Goal: Information Seeking & Learning: Find specific fact

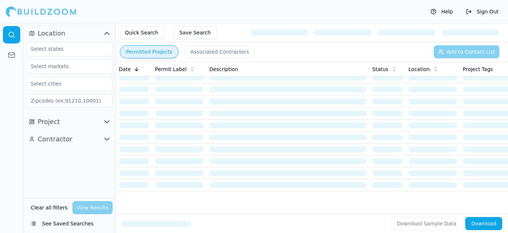
scroll to position [5, 0]
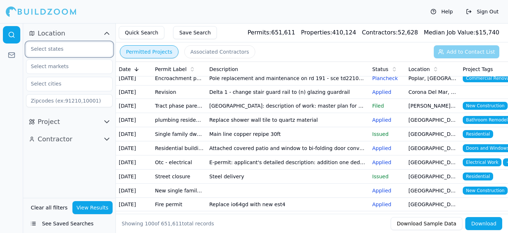
click at [75, 51] on input "text" at bounding box center [64, 48] width 77 height 13
click at [63, 67] on div "[US_STATE]" at bounding box center [69, 66] width 83 height 12
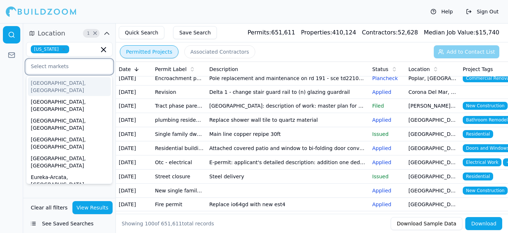
click at [61, 69] on input "text" at bounding box center [64, 66] width 77 height 13
click at [96, 12] on div "Help Sign Out" at bounding box center [254, 11] width 508 height 23
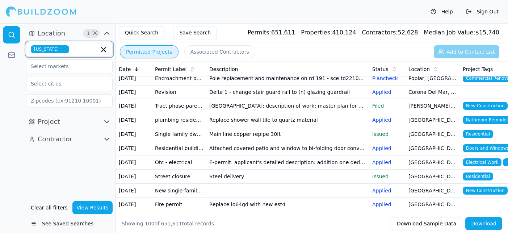
click at [83, 51] on input "text" at bounding box center [85, 49] width 27 height 8
click at [62, 50] on icon "button" at bounding box center [64, 49] width 4 height 4
click at [64, 51] on input "text" at bounding box center [64, 48] width 77 height 13
type input "novato"
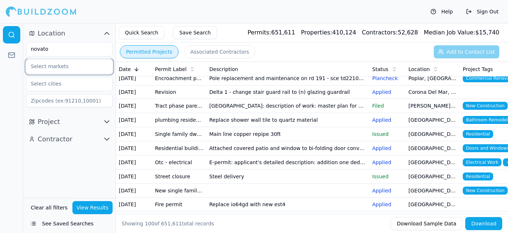
click at [59, 68] on input "text" at bounding box center [64, 66] width 77 height 13
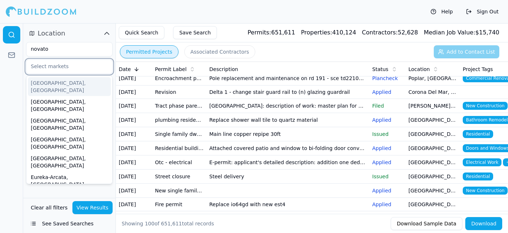
click at [64, 68] on input "text" at bounding box center [64, 66] width 77 height 13
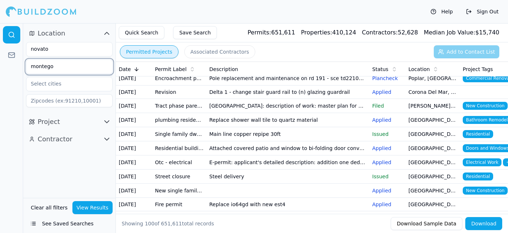
type input "montego"
click at [12, 89] on div at bounding box center [11, 128] width 23 height 210
drag, startPoint x: 61, startPoint y: 68, endPoint x: 7, endPoint y: 68, distance: 54.7
click at [7, 68] on div "Location novato montego Project Contractor Clear all filters View Results See S…" at bounding box center [254, 128] width 508 height 210
click at [4, 77] on div at bounding box center [11, 128] width 23 height 210
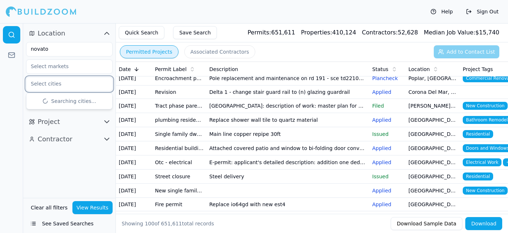
click at [46, 85] on input "text" at bounding box center [64, 83] width 77 height 13
drag, startPoint x: 58, startPoint y: 82, endPoint x: 0, endPoint y: 83, distance: 58.3
click at [0, 83] on div "Location novato montego No cities found Project Contractor Clear all filters Vi…" at bounding box center [254, 128] width 508 height 210
type input "caribe isle"
click at [11, 68] on div at bounding box center [11, 128] width 23 height 210
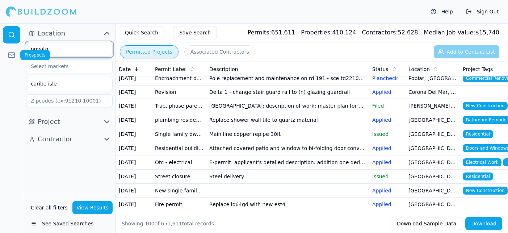
drag, startPoint x: 63, startPoint y: 51, endPoint x: 0, endPoint y: 50, distance: 63.4
click at [0, 50] on div "Location [GEOGRAPHIC_DATA] isle Project Contractor Clear all filters View Resul…" at bounding box center [254, 128] width 508 height 210
click at [40, 66] on div "[US_STATE]" at bounding box center [69, 66] width 83 height 12
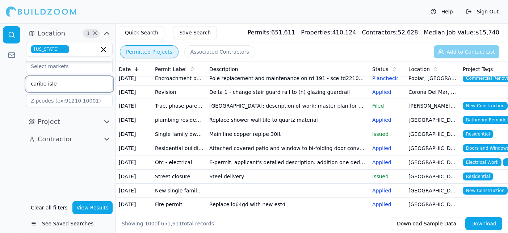
click at [61, 84] on input "caribe isle" at bounding box center [64, 83] width 77 height 13
drag, startPoint x: 61, startPoint y: 84, endPoint x: 13, endPoint y: 84, distance: 48.5
click at [13, 84] on div "Location 1 × [US_STATE] [GEOGRAPHIC_DATA] isle Searching cities... Project Cont…" at bounding box center [254, 128] width 508 height 210
type input "novato"
click at [55, 103] on div "Novato, [GEOGRAPHIC_DATA]" at bounding box center [69, 101] width 83 height 12
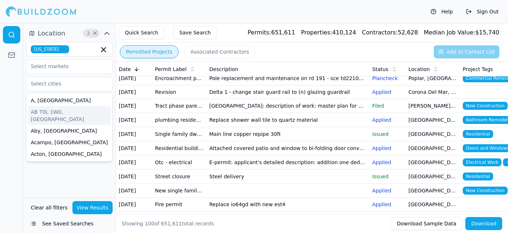
click at [4, 103] on div at bounding box center [11, 128] width 23 height 210
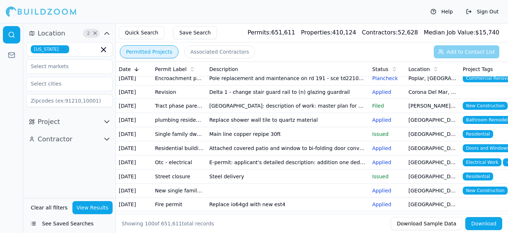
click at [70, 100] on input at bounding box center [69, 100] width 87 height 13
click at [95, 102] on input at bounding box center [69, 100] width 87 height 13
paste input "94949"
type input "94949"
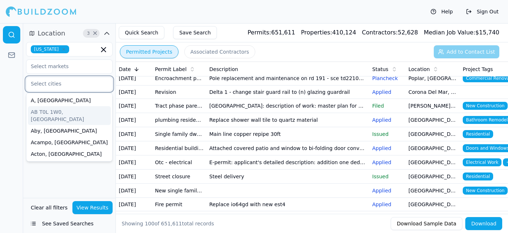
click at [70, 86] on input "text" at bounding box center [64, 83] width 77 height 13
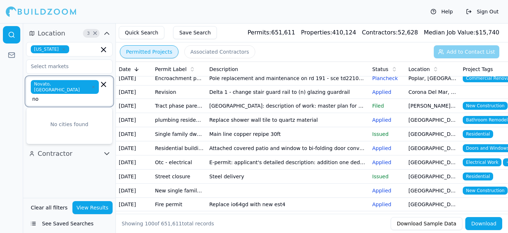
type input "n"
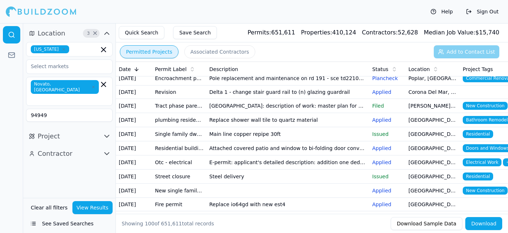
click at [20, 76] on div at bounding box center [11, 128] width 23 height 210
click at [92, 208] on button "View Results" at bounding box center [92, 207] width 41 height 13
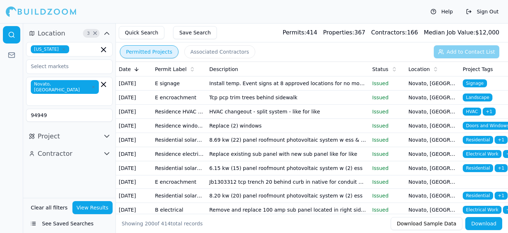
click at [92, 86] on icon "button" at bounding box center [93, 87] width 2 height 2
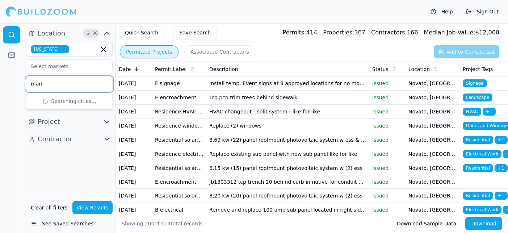
type input "marin"
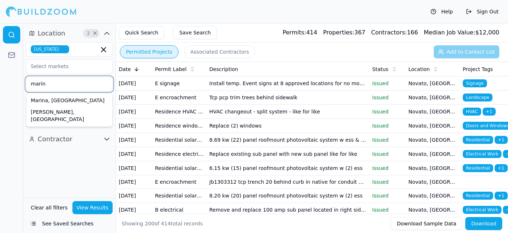
drag, startPoint x: 50, startPoint y: 84, endPoint x: 11, endPoint y: 84, distance: 39.1
click at [11, 84] on div "Location 2 × [US_STATE][GEOGRAPHIC_DATA], [GEOGRAPHIC_DATA] [PERSON_NAME][GEOGR…" at bounding box center [254, 128] width 508 height 210
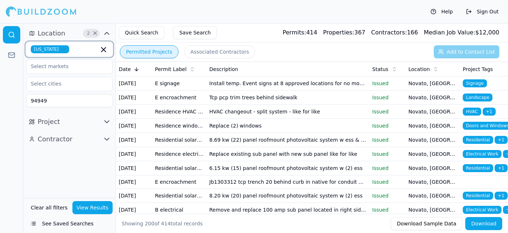
click at [105, 49] on icon "button" at bounding box center [103, 49] width 9 height 9
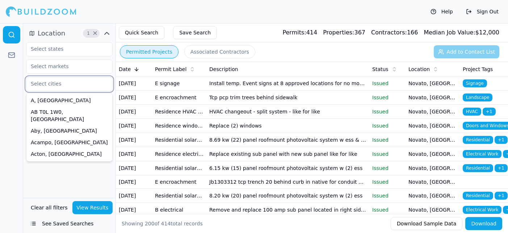
click at [61, 82] on input "text" at bounding box center [64, 83] width 77 height 13
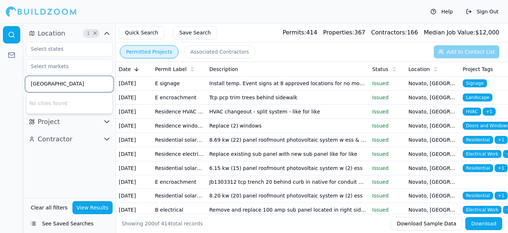
type input "[GEOGRAPHIC_DATA]"
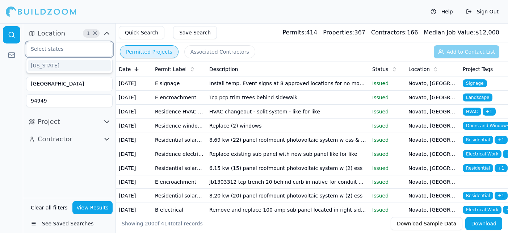
click at [61, 50] on input "text" at bounding box center [64, 48] width 77 height 13
type input "[US_STATE]"
click at [54, 69] on div "[US_STATE]" at bounding box center [69, 66] width 83 height 12
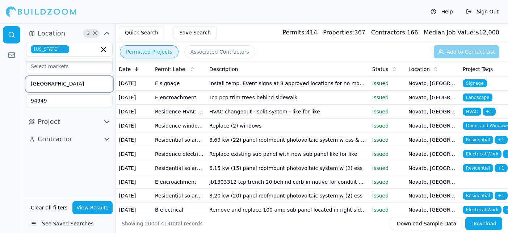
click at [62, 84] on input "[GEOGRAPHIC_DATA]" at bounding box center [64, 83] width 77 height 13
click at [9, 80] on div at bounding box center [11, 128] width 23 height 210
drag, startPoint x: 67, startPoint y: 84, endPoint x: 11, endPoint y: 83, distance: 56.2
click at [11, 83] on div "Location 2 × [US_STATE] [GEOGRAPHIC_DATA] No cities found 94949 Project Contrac…" at bounding box center [254, 128] width 508 height 210
click at [3, 109] on div at bounding box center [11, 128] width 23 height 210
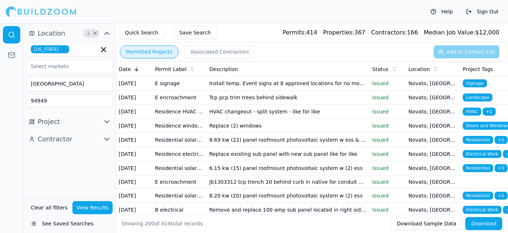
drag, startPoint x: 57, startPoint y: 105, endPoint x: 4, endPoint y: 100, distance: 53.1
click at [4, 100] on div "Location 2 × [US_STATE] [GEOGRAPHIC_DATA] 94949 Project Contractor Clear all fi…" at bounding box center [254, 128] width 508 height 210
click at [38, 85] on input "[GEOGRAPHIC_DATA]" at bounding box center [64, 83] width 77 height 13
click at [15, 89] on div at bounding box center [11, 128] width 23 height 210
click at [56, 82] on input "[GEOGRAPHIC_DATA]" at bounding box center [64, 83] width 77 height 13
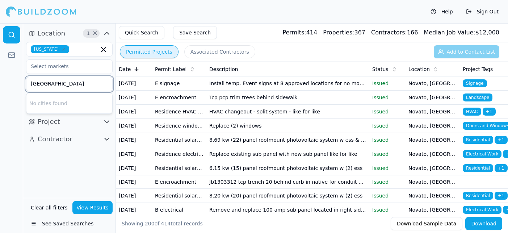
click at [75, 87] on input "[GEOGRAPHIC_DATA]" at bounding box center [64, 83] width 77 height 13
click at [81, 204] on button "View Results" at bounding box center [92, 207] width 41 height 13
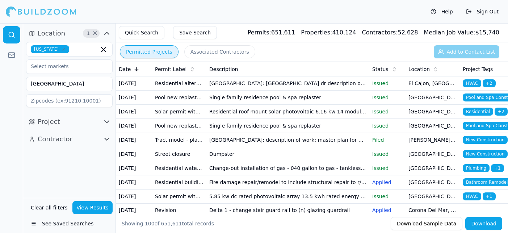
scroll to position [8, 0]
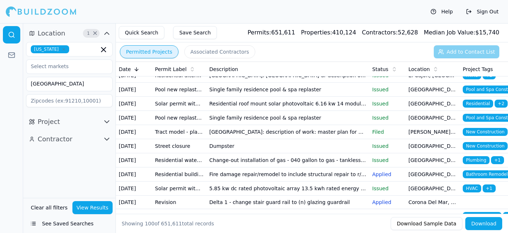
click at [87, 101] on input at bounding box center [69, 100] width 87 height 13
paste input "[PHONE_NUMBER]"
type input "[PHONE_NUMBER]"
drag, startPoint x: 67, startPoint y: 100, endPoint x: 0, endPoint y: 100, distance: 67.4
click at [0, 100] on div "Location 2 × [US_STATE] [GEOGRAPHIC_DATA] [PHONE_NUMBER] Project Contractor Cle…" at bounding box center [254, 128] width 508 height 210
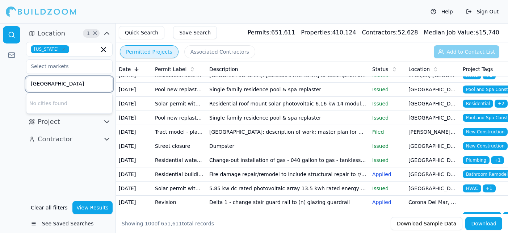
drag, startPoint x: 69, startPoint y: 80, endPoint x: 13, endPoint y: 80, distance: 55.8
click at [13, 80] on div "Location 1 × [US_STATE] [GEOGRAPHIC_DATA] No cities found Project Contractor Cl…" at bounding box center [254, 128] width 508 height 210
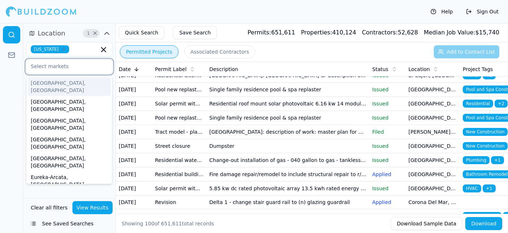
click at [48, 67] on input "text" at bounding box center [64, 66] width 77 height 13
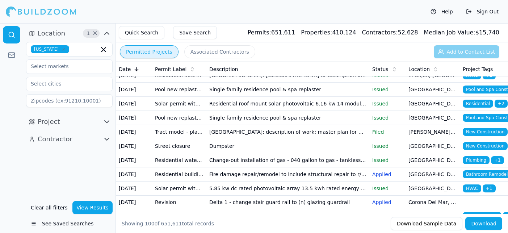
click at [18, 94] on div at bounding box center [11, 128] width 23 height 210
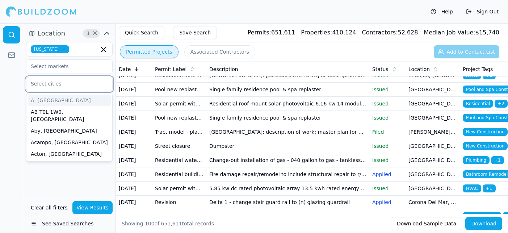
click at [61, 86] on input "text" at bounding box center [64, 83] width 77 height 13
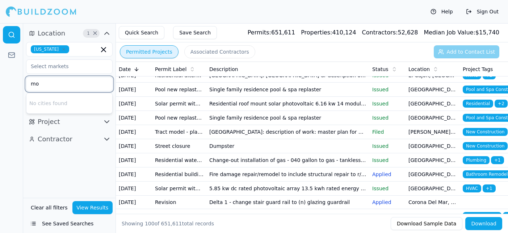
type input "m"
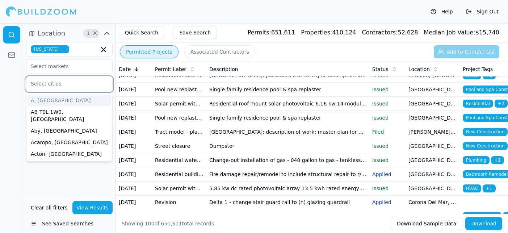
paste input "[STREET_ADDRESS]"
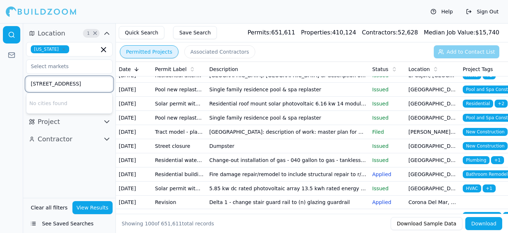
drag, startPoint x: 56, startPoint y: 85, endPoint x: 6, endPoint y: 81, distance: 50.1
click at [6, 81] on div "Location 1 × [US_STATE] [STREET_ADDRESS] No cities found Project Contractor Cle…" at bounding box center [254, 128] width 508 height 210
drag, startPoint x: 84, startPoint y: 83, endPoint x: 47, endPoint y: 87, distance: 36.4
click at [47, 87] on input "[GEOGRAPHIC_DATA]" at bounding box center [64, 83] width 77 height 13
type input "Novato"
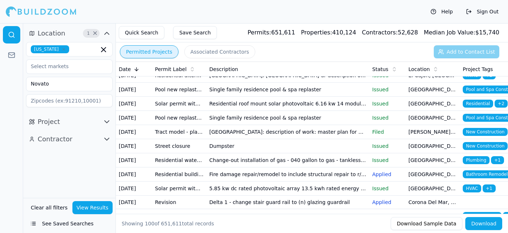
click at [7, 107] on div at bounding box center [11, 128] width 23 height 210
click at [78, 99] on input at bounding box center [69, 100] width 87 height 13
click at [150, 31] on button "Quick Search" at bounding box center [142, 32] width 46 height 13
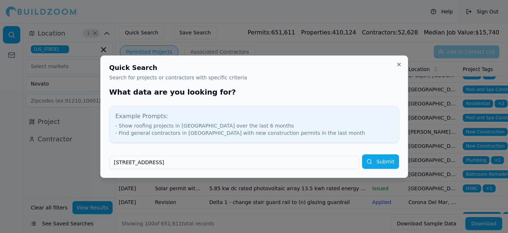
type input "[STREET_ADDRESS]"
click at [362, 154] on button "Submit" at bounding box center [380, 161] width 37 height 14
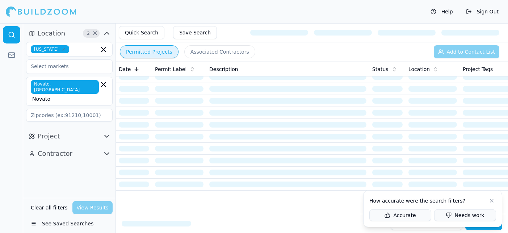
click at [491, 200] on button at bounding box center [492, 200] width 9 height 9
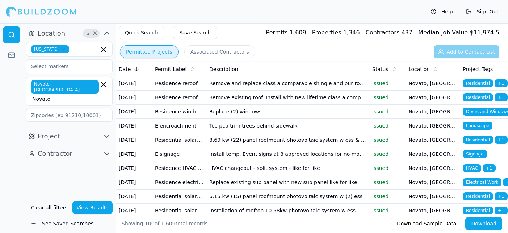
click at [264, 86] on td "Remove and replace class a comparable shingle and bur roofing" at bounding box center [288, 83] width 163 height 14
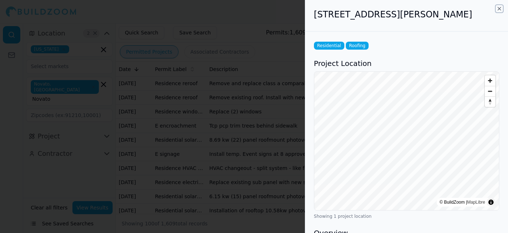
click at [499, 9] on icon "button" at bounding box center [499, 8] width 3 height 3
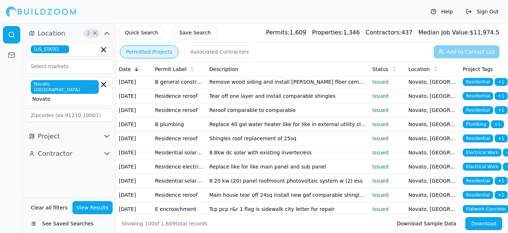
scroll to position [226, 0]
